Goal: Transaction & Acquisition: Purchase product/service

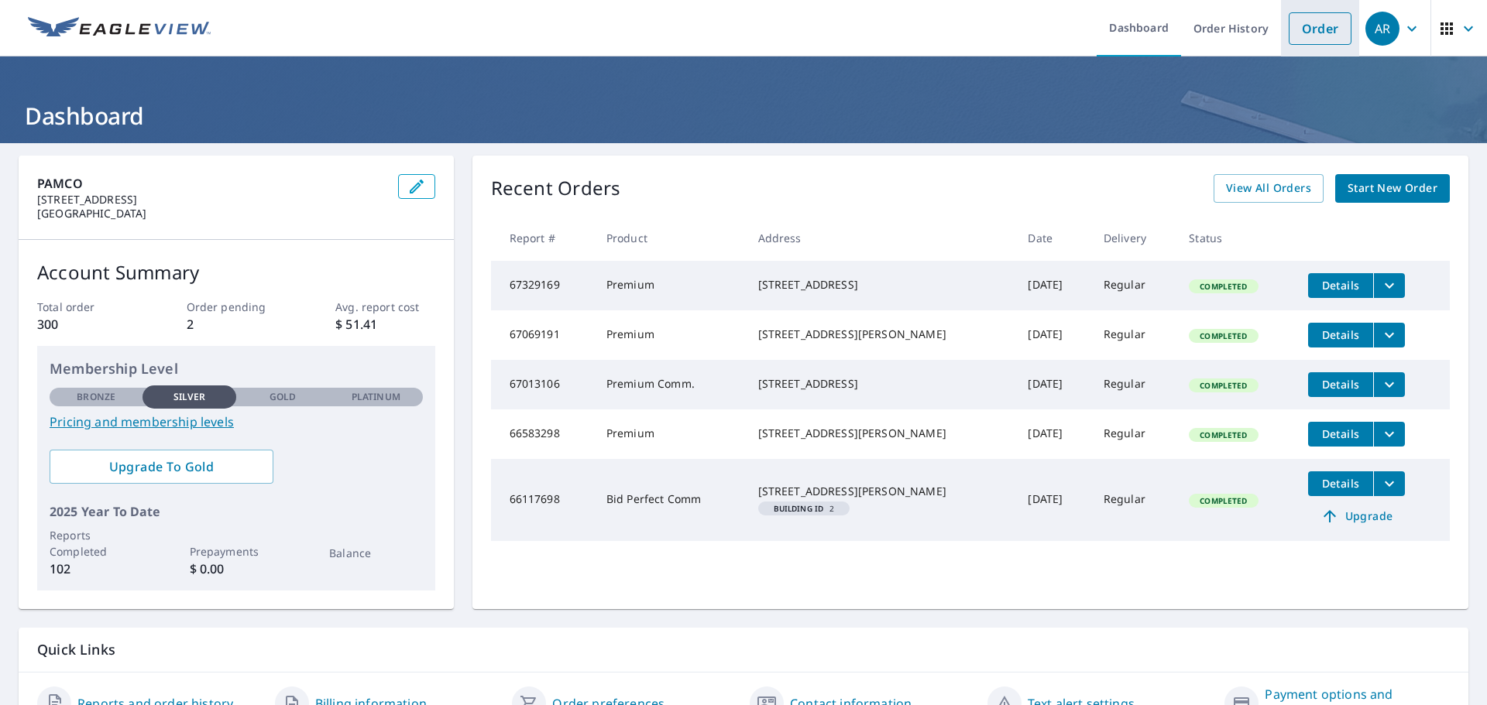
click at [1314, 23] on link "Order" at bounding box center [1320, 28] width 63 height 33
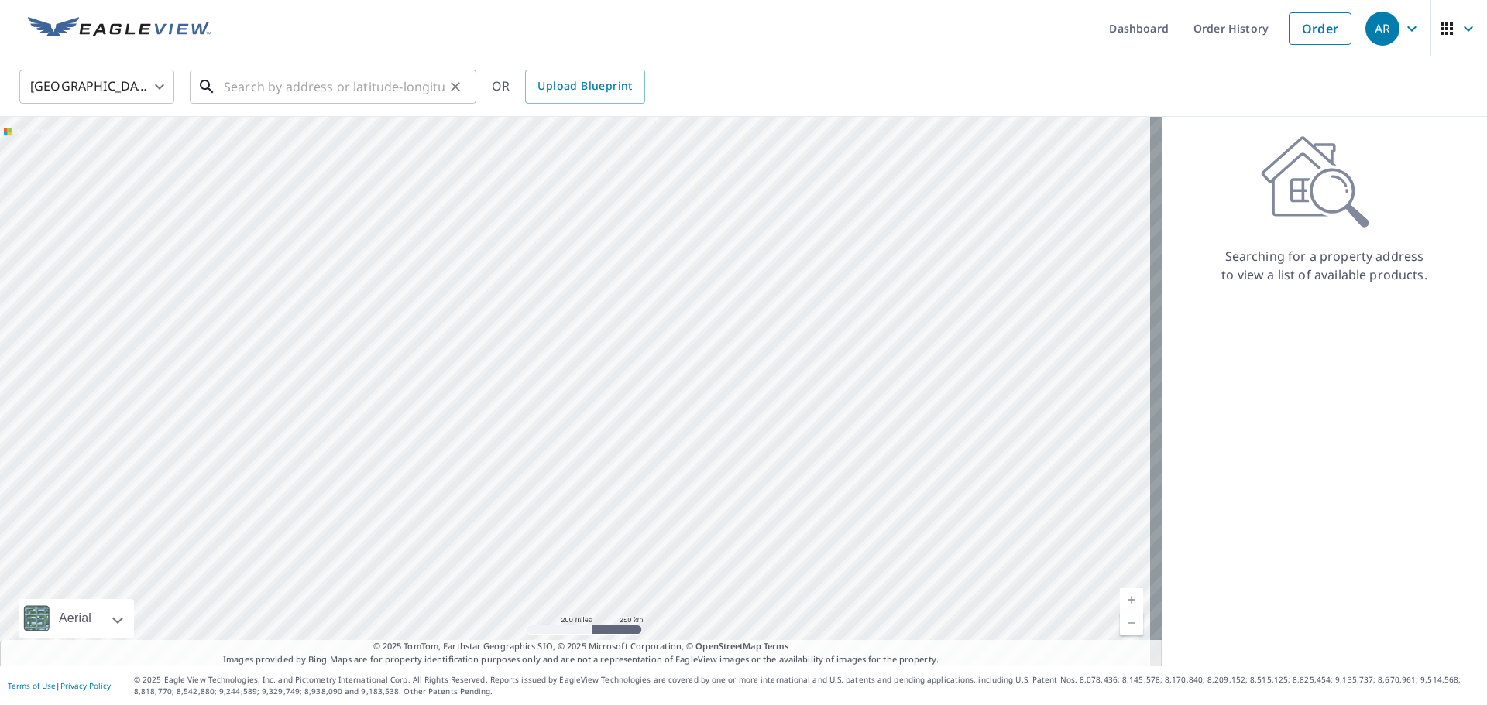
click at [300, 93] on input "text" at bounding box center [334, 86] width 221 height 43
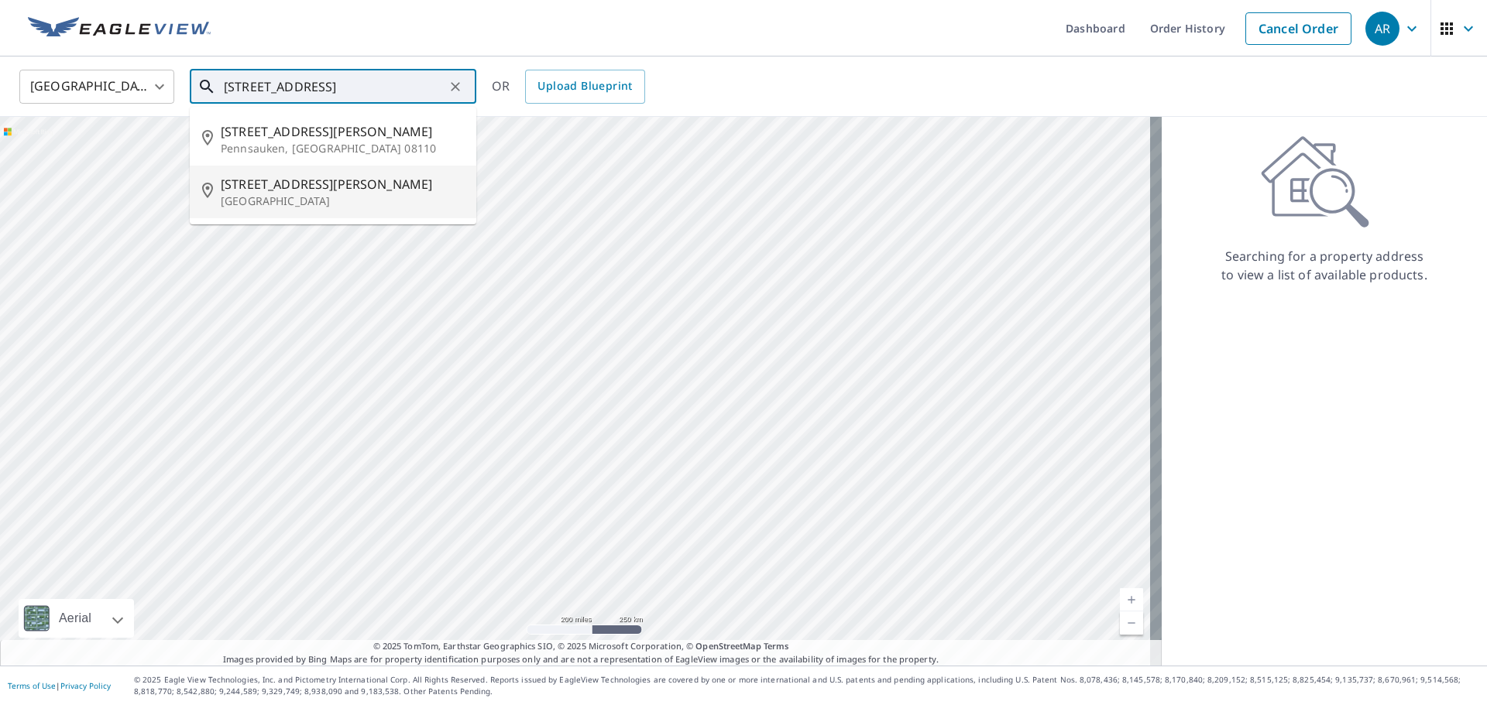
click at [244, 194] on p "[GEOGRAPHIC_DATA]" at bounding box center [342, 201] width 243 height 15
type input "[STREET_ADDRESS]"
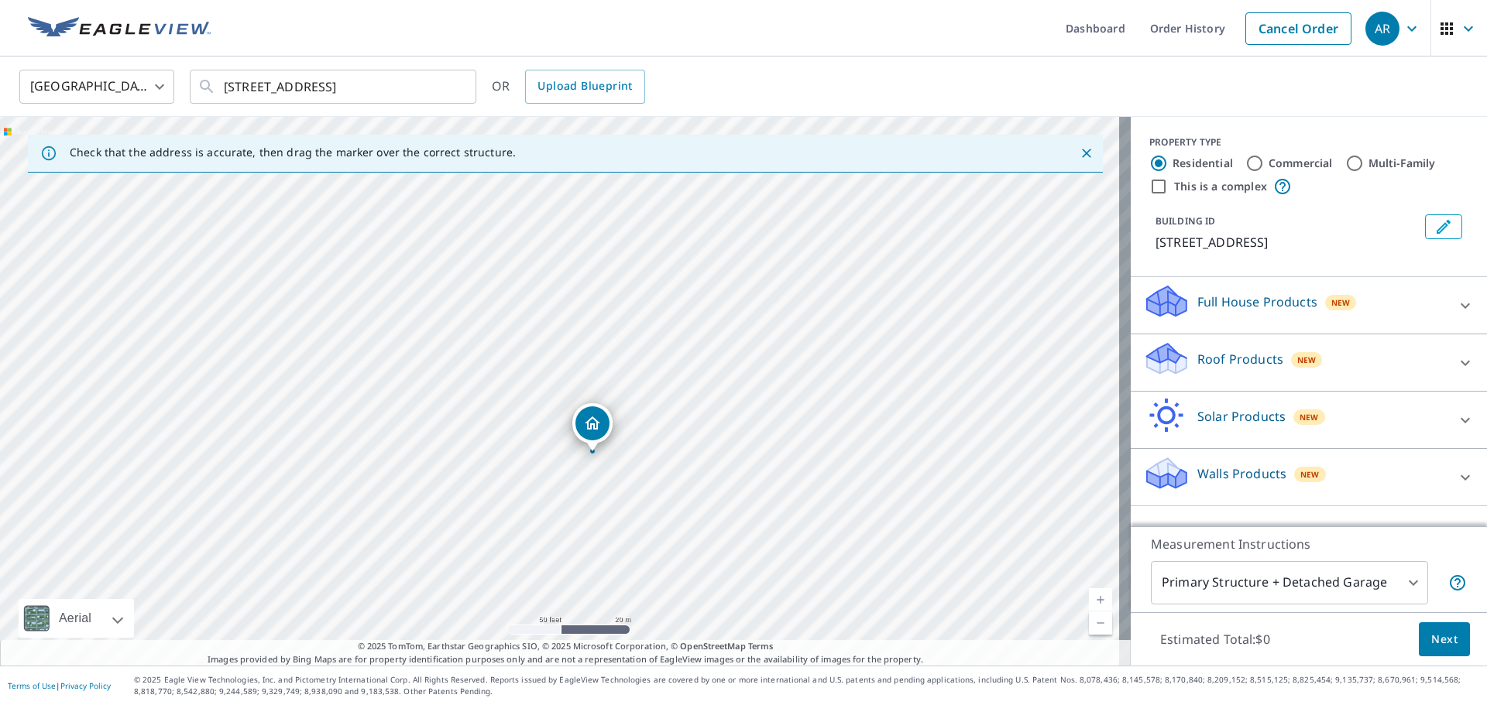
drag, startPoint x: 536, startPoint y: 317, endPoint x: 590, endPoint y: 410, distance: 106.9
click at [590, 410] on div "[STREET_ADDRESS]" at bounding box center [565, 391] width 1131 height 549
drag, startPoint x: 527, startPoint y: 493, endPoint x: 569, endPoint y: 358, distance: 142.0
click at [1386, 352] on div "Roof Products New" at bounding box center [1295, 363] width 304 height 44
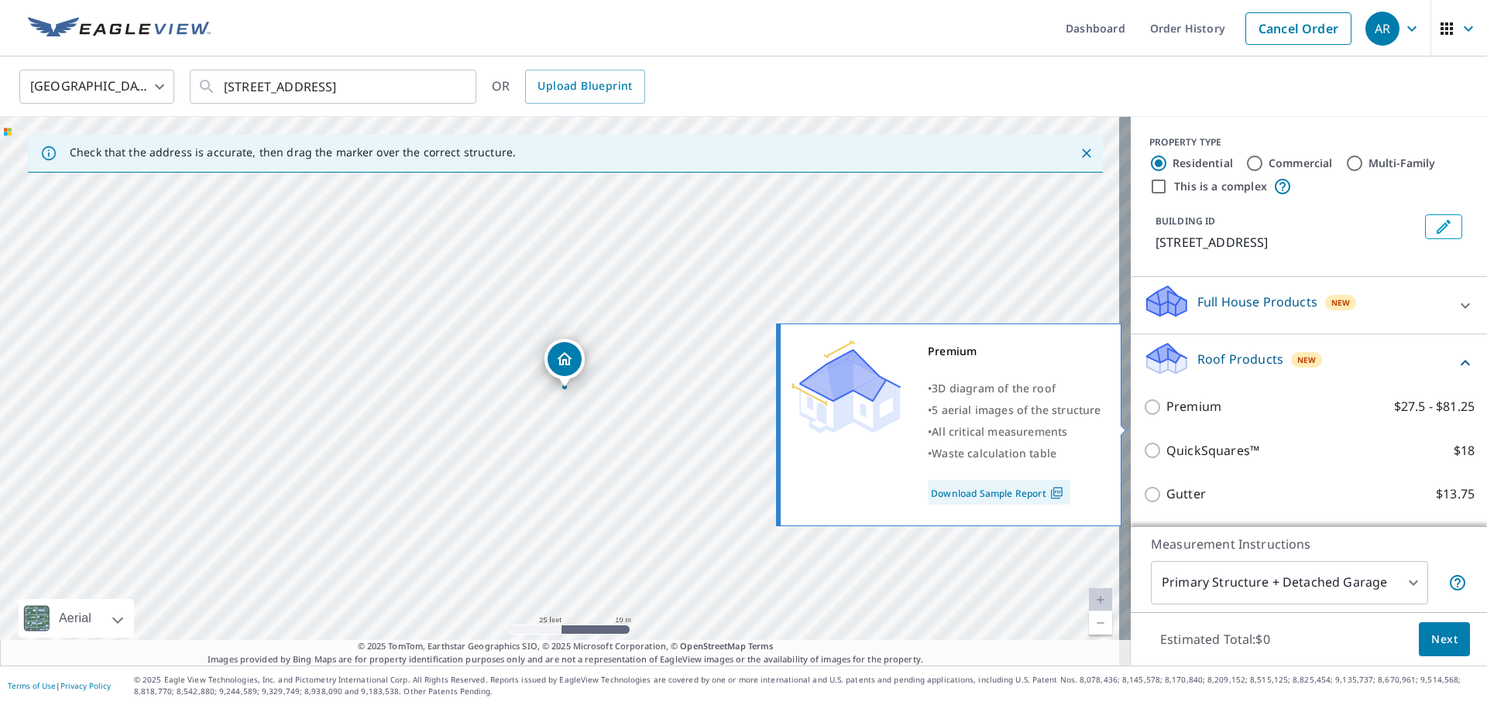
click at [1176, 417] on p "Premium" at bounding box center [1193, 406] width 55 height 19
click at [1166, 417] on input "Premium $27.5 - $81.25" at bounding box center [1154, 407] width 23 height 19
checkbox input "true"
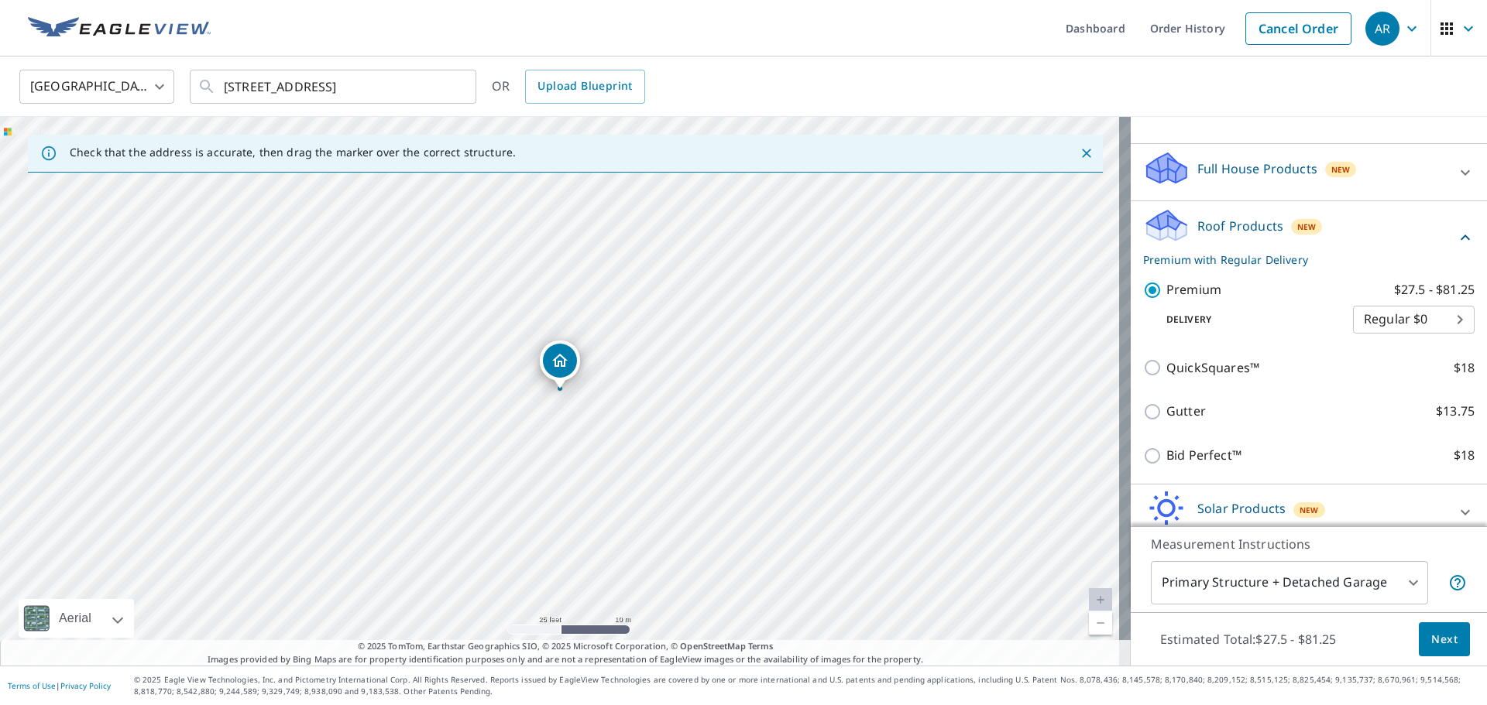
scroll to position [155, 0]
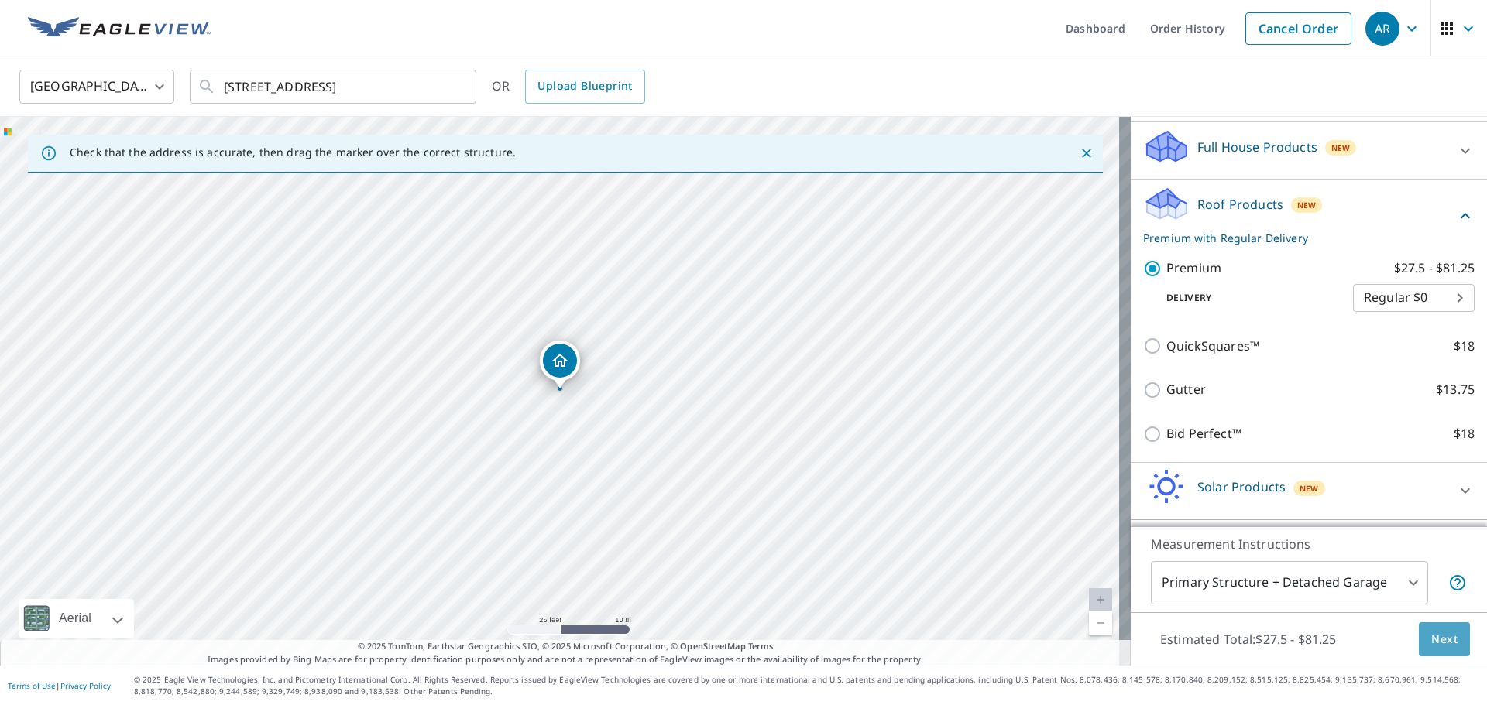
click at [1443, 643] on span "Next" at bounding box center [1444, 639] width 26 height 19
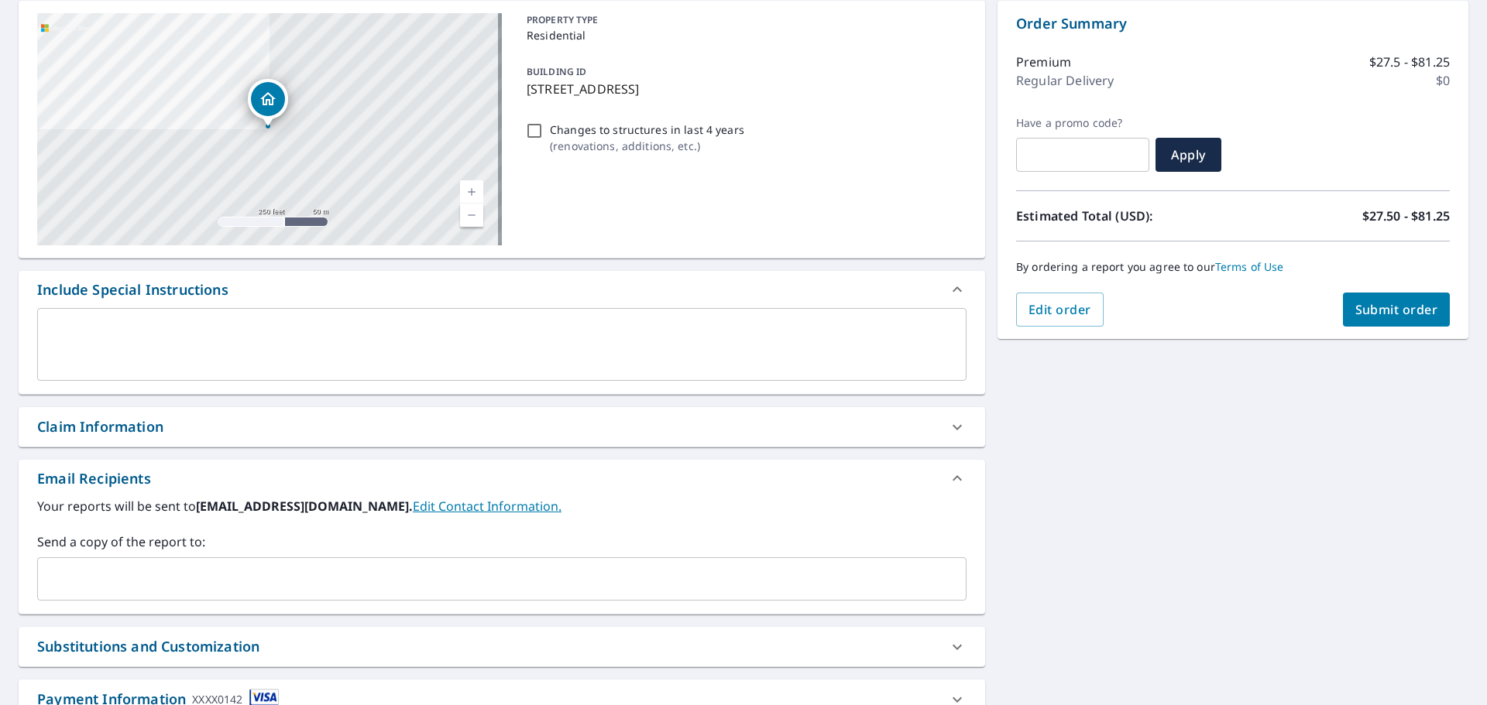
scroll to position [232, 0]
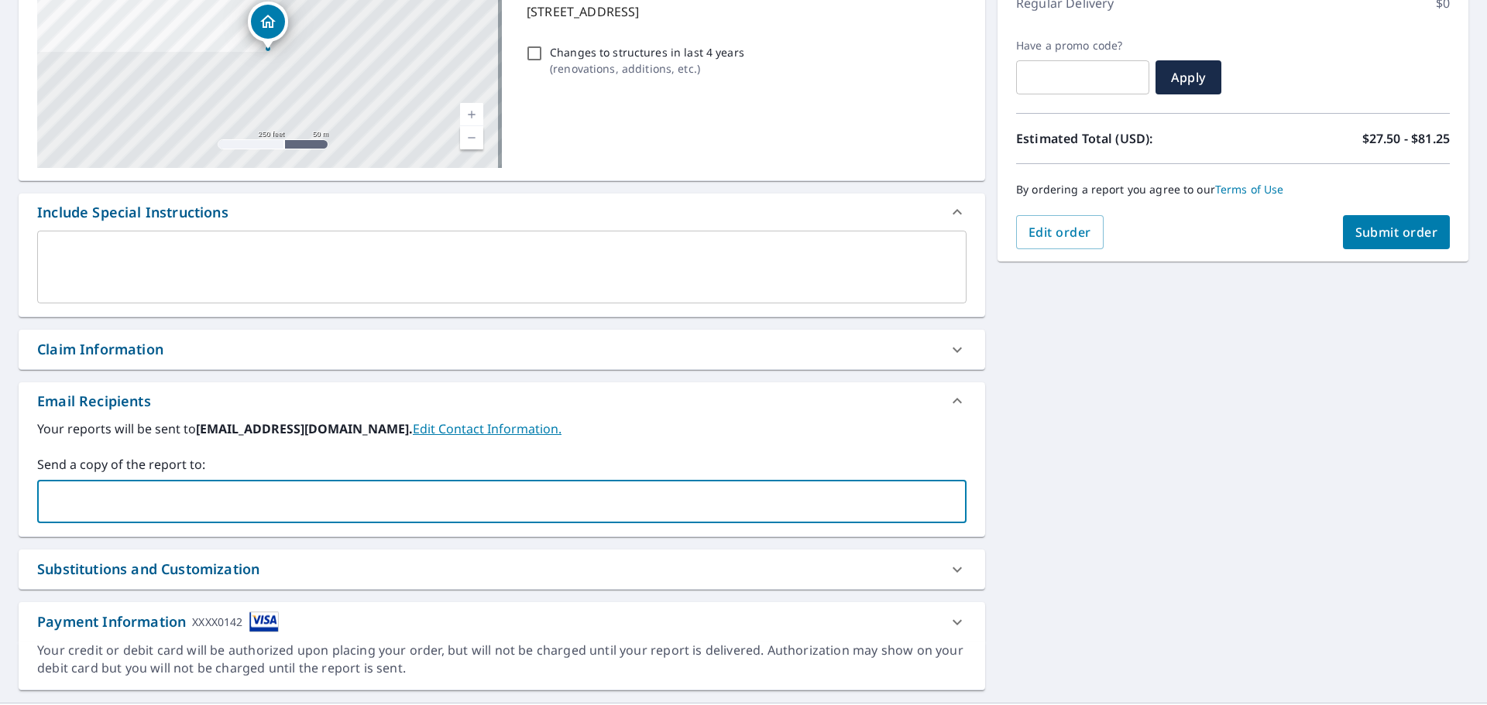
click at [113, 498] on input "text" at bounding box center [490, 501] width 892 height 29
type input "[PERSON_NAME][EMAIL_ADDRESS][PERSON_NAME][DOMAIN_NAME]"
click at [1124, 550] on div "[STREET_ADDRESS] [GEOGRAPHIC_DATA] A standard road map Aerial A detailed look f…" at bounding box center [743, 307] width 1487 height 792
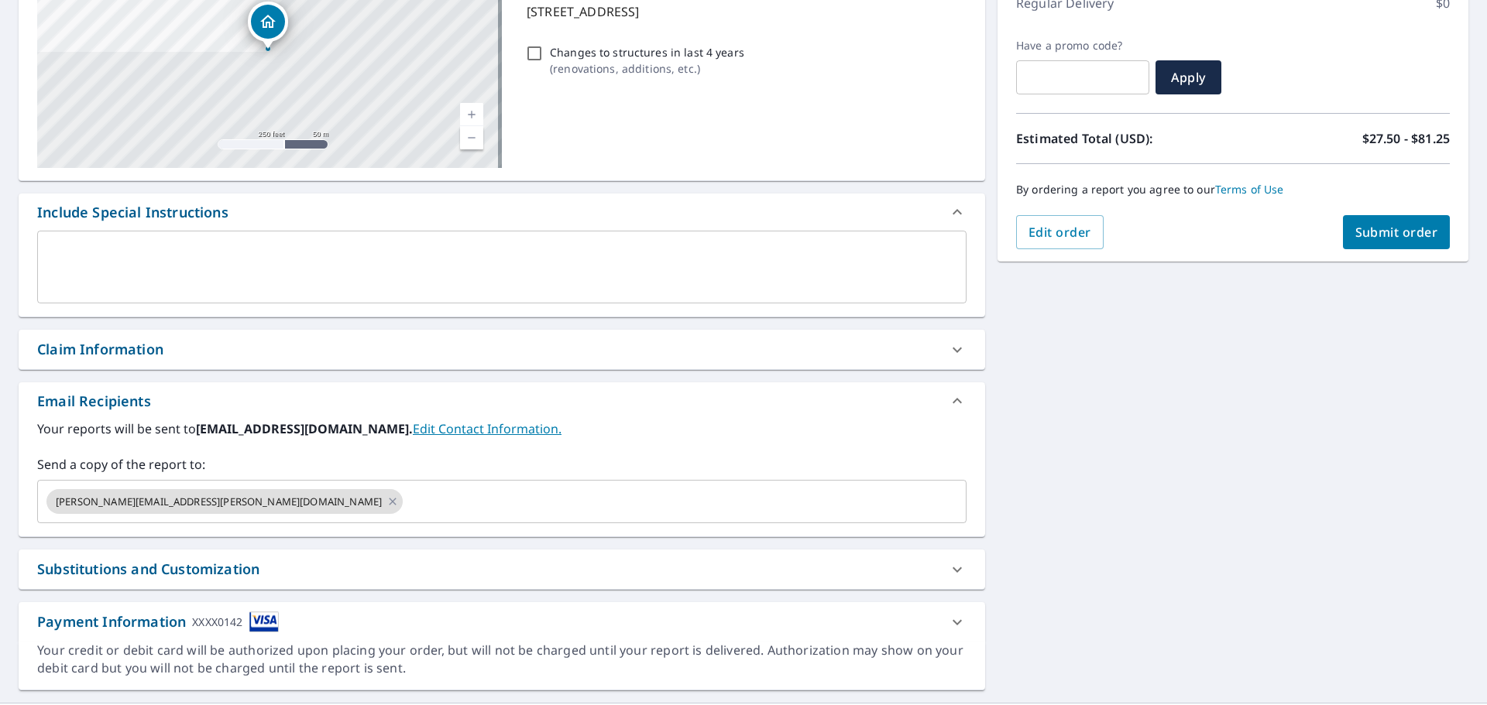
click at [1393, 230] on span "Submit order" at bounding box center [1396, 232] width 83 height 17
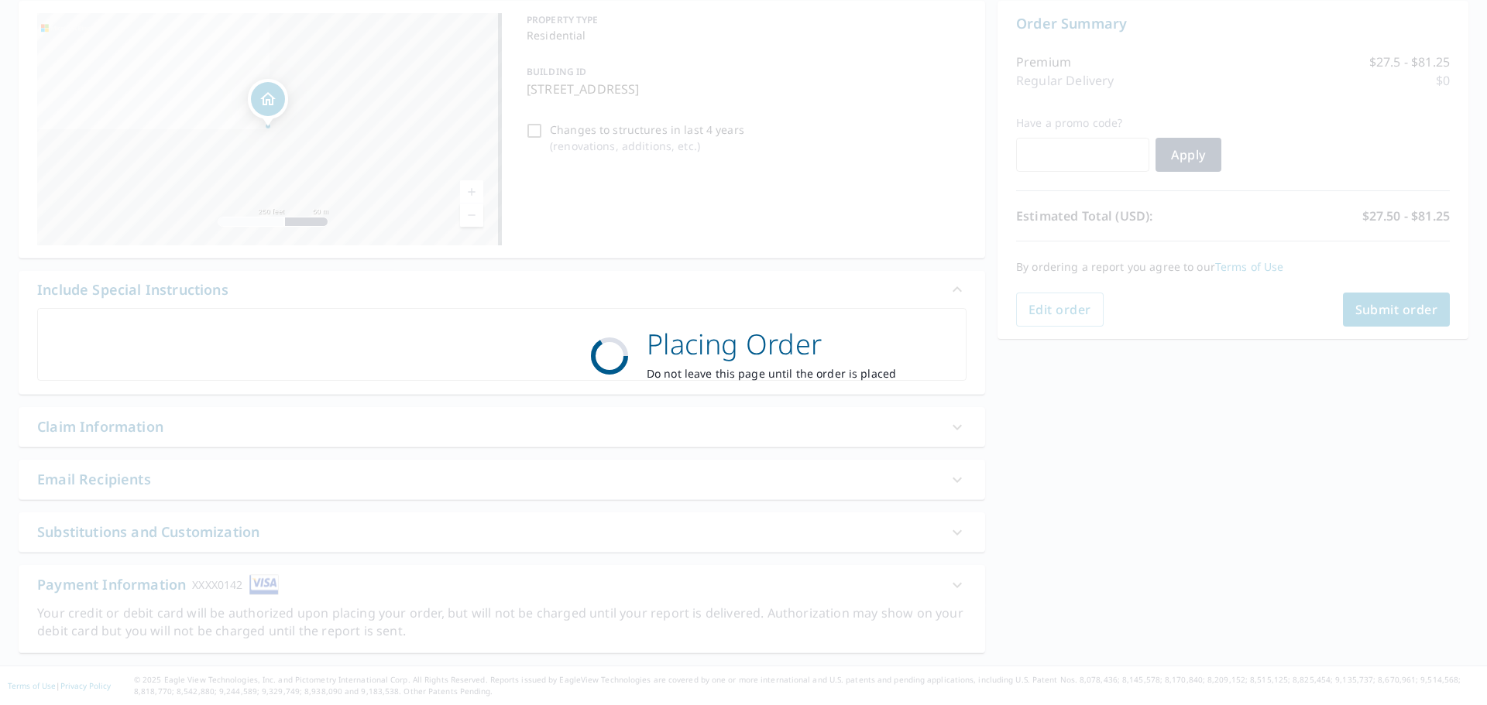
scroll to position [155, 0]
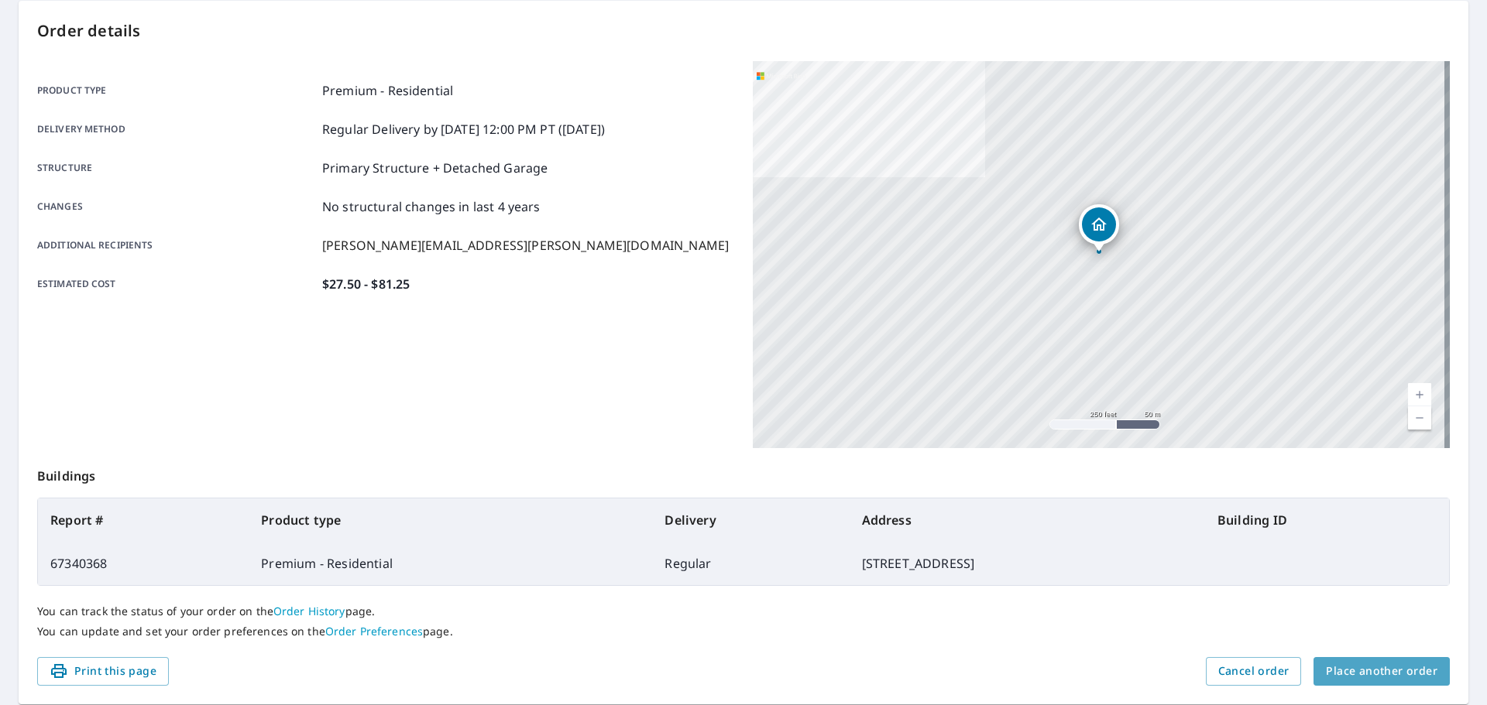
click at [1385, 674] on span "Place another order" at bounding box center [1382, 671] width 112 height 19
